Goal: Communication & Community: Answer question/provide support

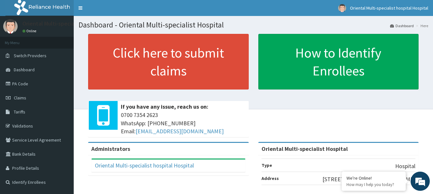
click at [242, 125] on span "[PHONE_NUMBER] WhatsApp: 017001580 Email: [EMAIL_ADDRESS][DOMAIN_NAME]" at bounding box center [183, 123] width 125 height 25
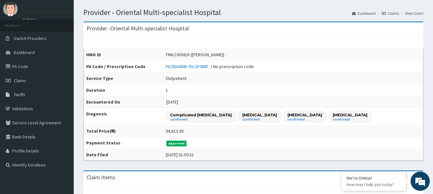
scroll to position [16, 0]
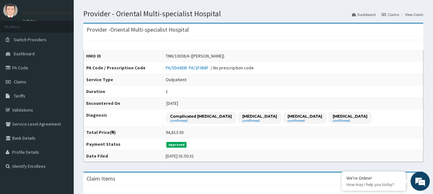
click at [200, 91] on td "1" at bounding box center [293, 92] width 260 height 12
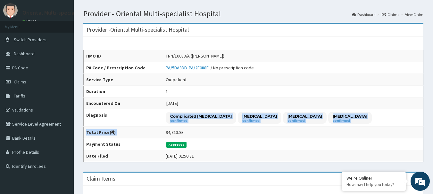
drag, startPoint x: 420, startPoint y: 128, endPoint x: 420, endPoint y: 123, distance: 4.8
click at [420, 123] on tbody "HMO ID TNN/10038/A ([PERSON_NAME]) PA Code / Prescription Code PA/5DA8DB PA/2F0…" at bounding box center [253, 106] width 339 height 112
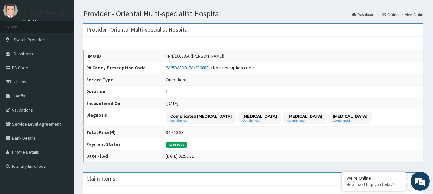
click at [363, 93] on td "1" at bounding box center [293, 92] width 260 height 12
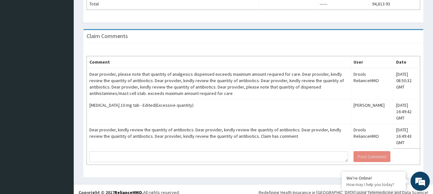
scroll to position [419, 0]
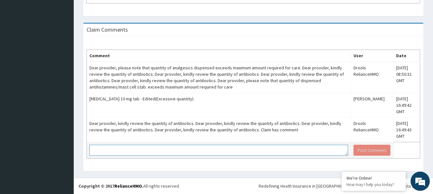
click at [119, 151] on textarea at bounding box center [218, 150] width 258 height 11
click at [120, 146] on textarea at bounding box center [218, 150] width 258 height 11
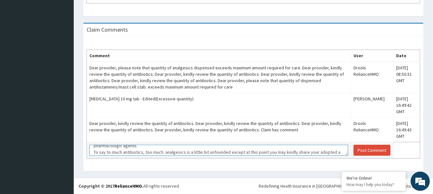
scroll to position [37, 0]
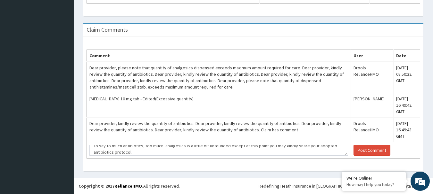
click at [96, 181] on footer "Redefining Heath Insurance in [GEOGRAPHIC_DATA] using Telemedicine and Data Sci…" at bounding box center [253, 186] width 359 height 16
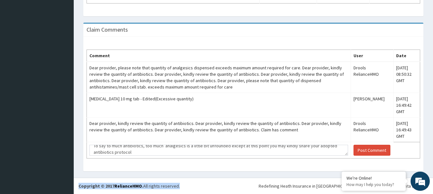
click at [96, 181] on footer "Redefining Heath Insurance in [GEOGRAPHIC_DATA] using Telemedicine and Data Sci…" at bounding box center [253, 186] width 359 height 16
click at [108, 174] on div "Claim Comments Comment User Date Dear provider, please note that quantity of an…" at bounding box center [252, 100] width 349 height 155
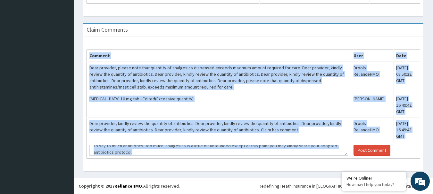
click at [108, 174] on div "Claim Comments Comment User Date Dear provider, please note that quantity of an…" at bounding box center [252, 100] width 349 height 155
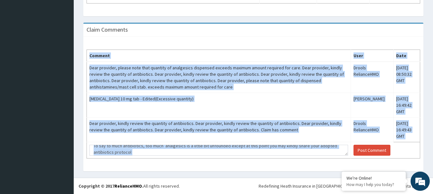
click at [108, 174] on div "Claim Comments Comment User Date Dear provider, please note that quantity of an…" at bounding box center [252, 100] width 349 height 155
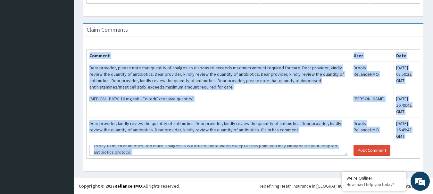
click at [108, 174] on div "Claim Comments Comment User Date Dear provider, please note that quantity of an…" at bounding box center [252, 100] width 349 height 155
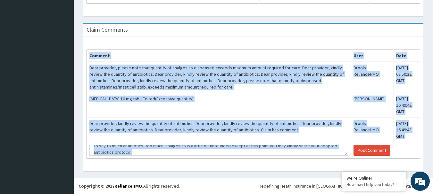
click at [108, 174] on div "Claim Comments Comment User Date Dear provider, please note that quantity of an…" at bounding box center [252, 100] width 349 height 155
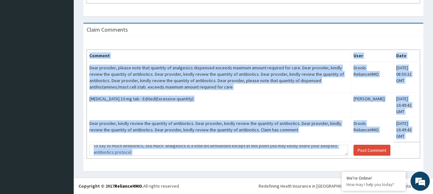
click at [108, 174] on div "Claim Comments Comment User Date Dear provider, please note that quantity of an…" at bounding box center [252, 100] width 349 height 155
click at [120, 164] on div "Comment User Date Dear provider, please note that quantity of analgesics dispen…" at bounding box center [253, 104] width 340 height 135
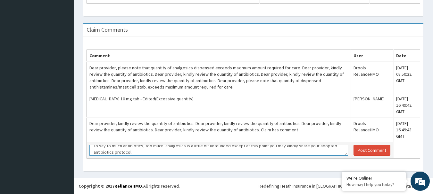
click at [331, 147] on textarea "Dear @ reliance claim team, trust this response finds you well. The above detai…" at bounding box center [218, 150] width 258 height 11
click at [304, 150] on textarea "Dear @ reliance claim team, trust this response finds you well. The above detai…" at bounding box center [218, 150] width 258 height 11
click at [131, 154] on textarea "Dear @ reliance claim team, trust this response finds you well. The above detai…" at bounding box center [218, 150] width 258 height 11
click at [155, 152] on textarea "Dear @ reliance claim team, trust this response finds you well. The above detai…" at bounding box center [218, 150] width 258 height 11
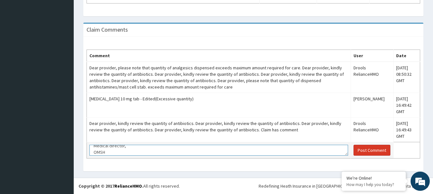
type textarea "Dear @ reliance claim team, trust this response finds you well. The above detai…"
click at [360, 150] on button "Post Comment" at bounding box center [371, 150] width 37 height 11
click at [367, 148] on button "Post Comment" at bounding box center [371, 150] width 37 height 11
click at [364, 151] on button "Post Comment" at bounding box center [371, 150] width 37 height 11
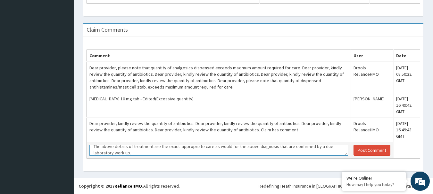
scroll to position [0, 0]
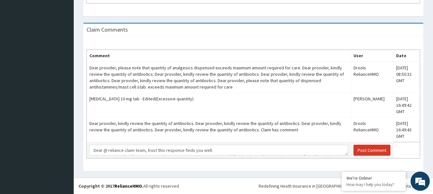
click at [356, 148] on button "Post Comment" at bounding box center [371, 150] width 37 height 11
click at [358, 150] on button "Post Comment" at bounding box center [371, 150] width 37 height 11
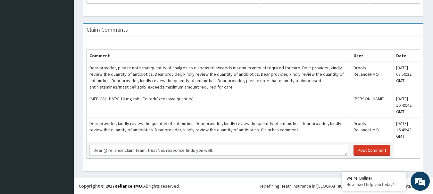
click at [358, 150] on button "Post Comment" at bounding box center [371, 150] width 37 height 11
click at [360, 150] on button "Post Comment" at bounding box center [371, 150] width 37 height 11
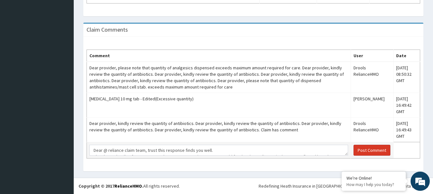
click at [360, 150] on button "Post Comment" at bounding box center [371, 150] width 37 height 11
